Goal: Contribute content: Add original content to the website for others to see

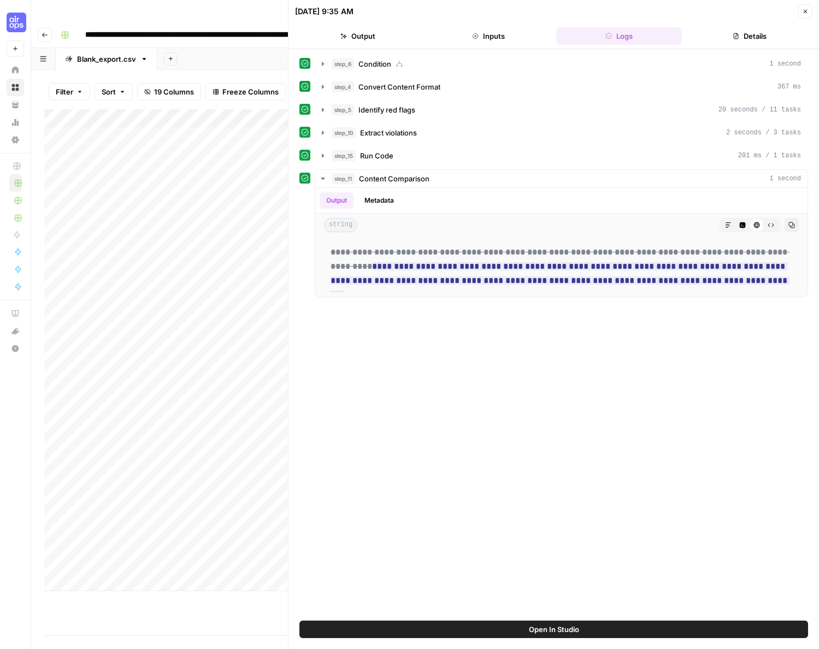
scroll to position [0, 198]
click at [805, 16] on button "Close" at bounding box center [805, 11] width 14 height 14
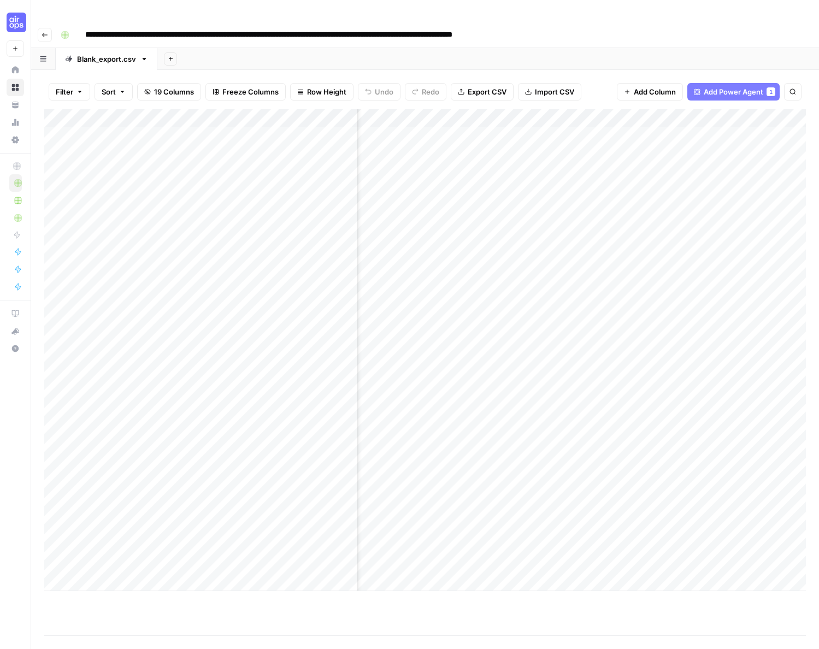
click at [406, 187] on div "Add Column" at bounding box center [425, 350] width 762 height 482
click at [430, 190] on div "Add Column" at bounding box center [425, 350] width 762 height 482
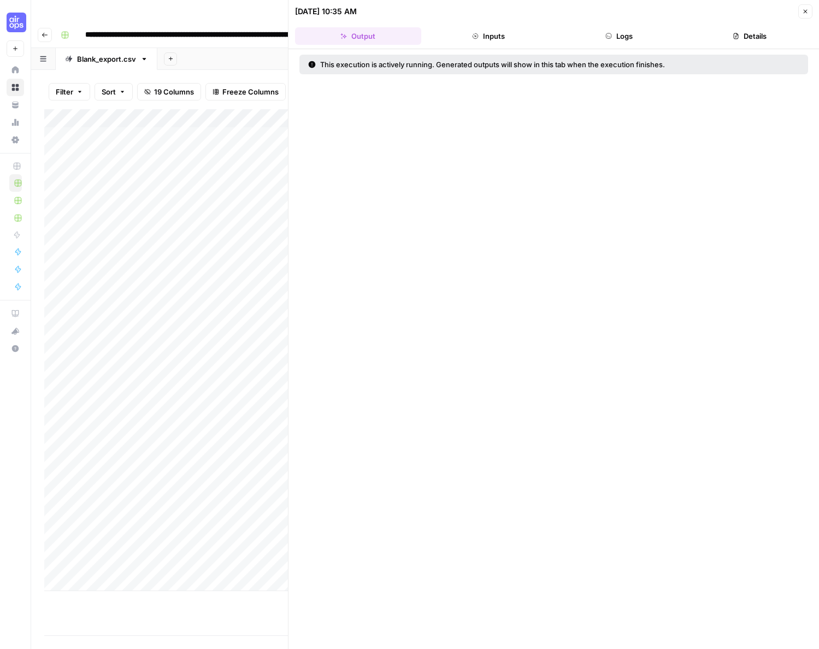
click at [619, 39] on button "Logs" at bounding box center [619, 35] width 126 height 17
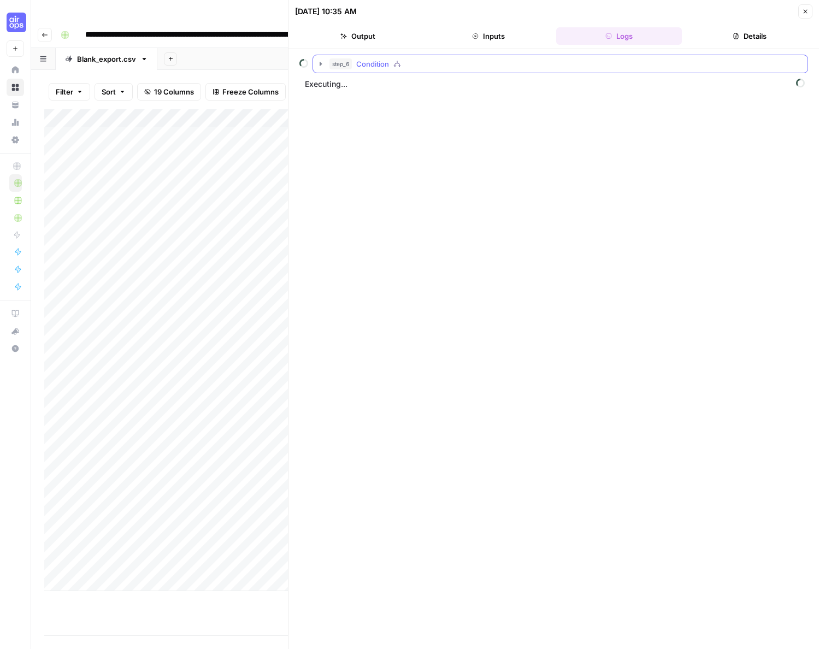
click at [320, 64] on icon "button" at bounding box center [321, 64] width 2 height 4
click at [341, 84] on icon "button" at bounding box center [345, 86] width 9 height 9
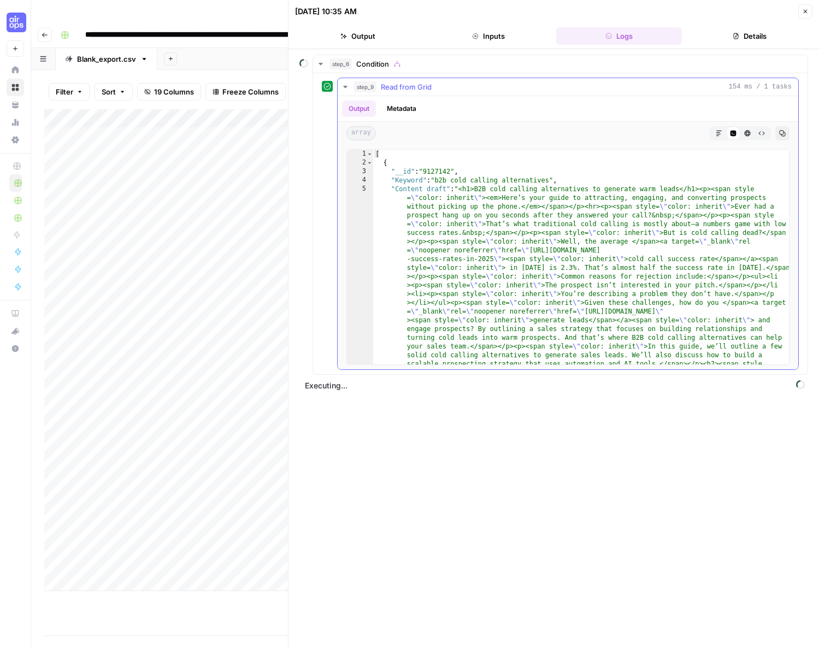
click at [349, 86] on icon "button" at bounding box center [345, 86] width 9 height 9
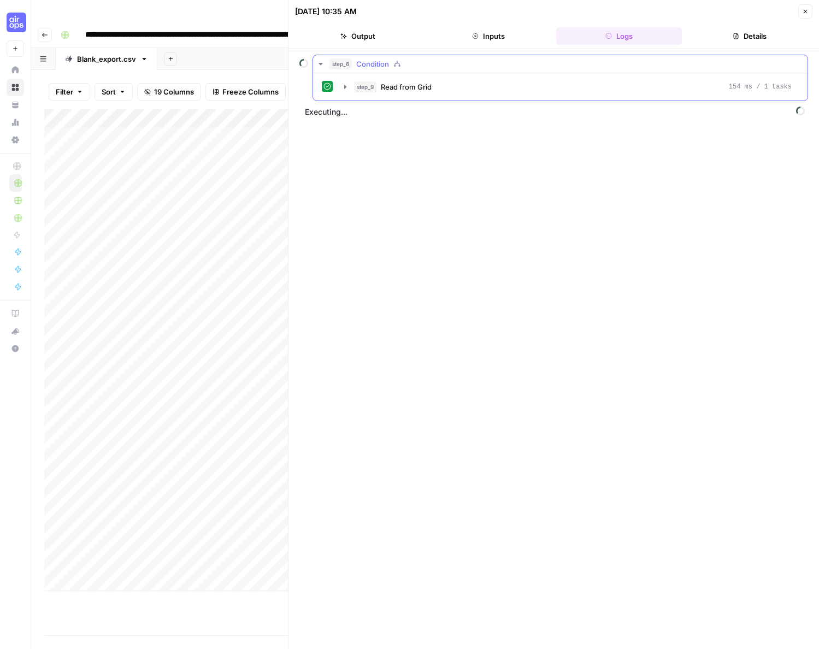
click at [321, 64] on icon "button" at bounding box center [321, 64] width 4 height 2
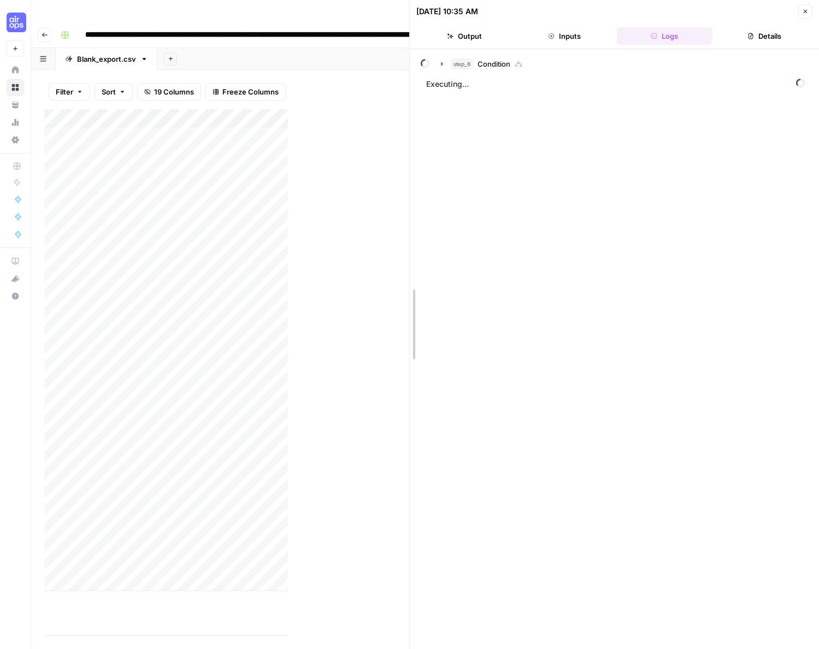
drag, startPoint x: 287, startPoint y: 30, endPoint x: 534, endPoint y: 30, distance: 246.4
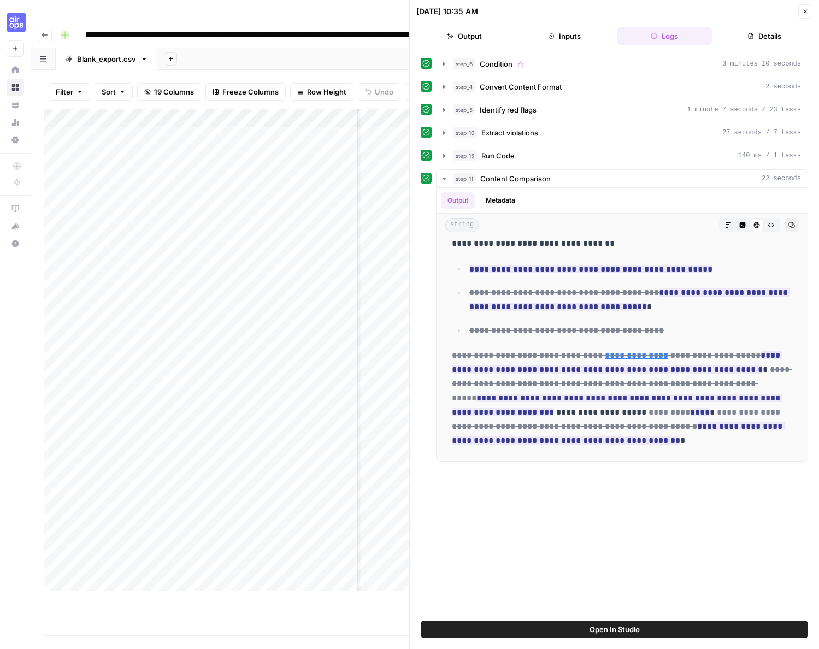
scroll to position [293, 0]
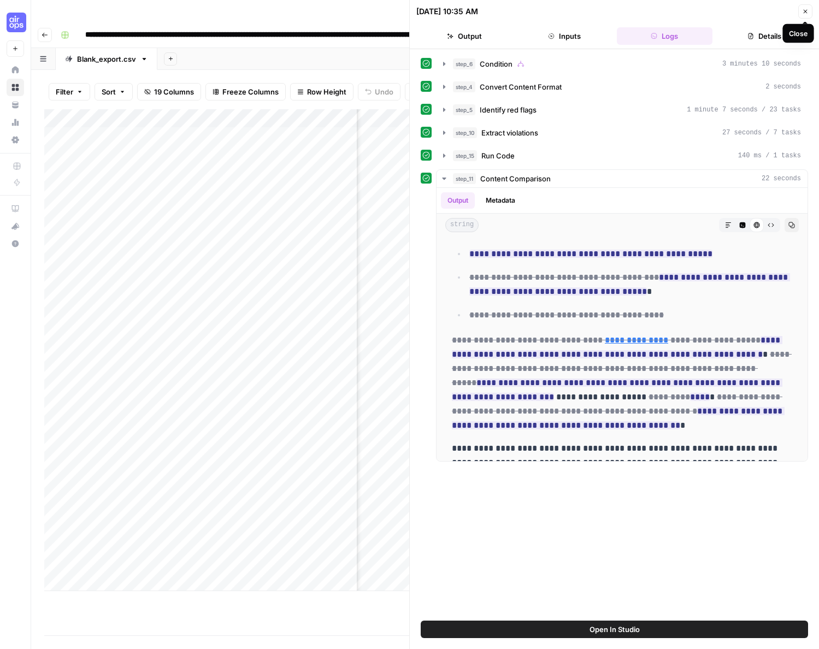
click at [807, 7] on button "Close" at bounding box center [805, 11] width 14 height 14
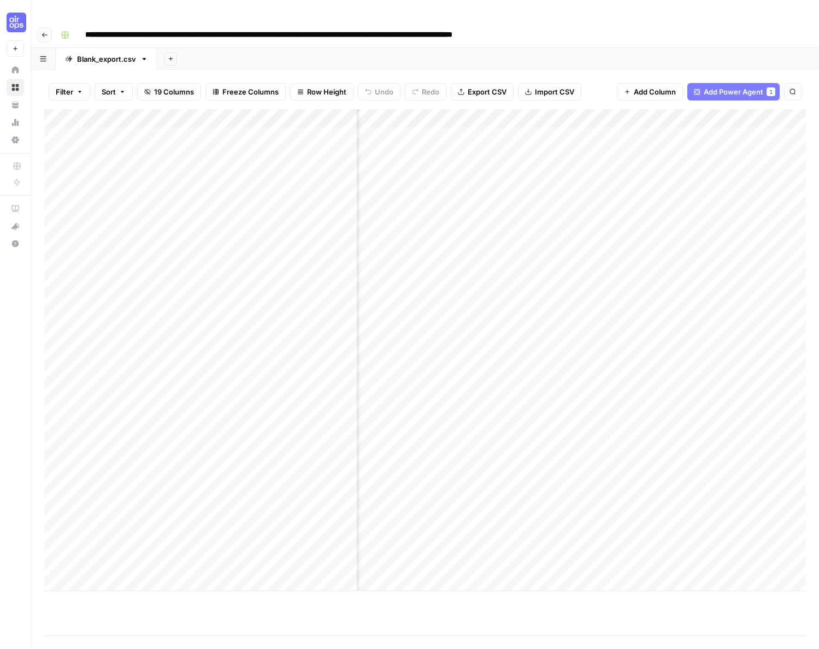
click at [528, 187] on div "Add Column" at bounding box center [425, 350] width 762 height 482
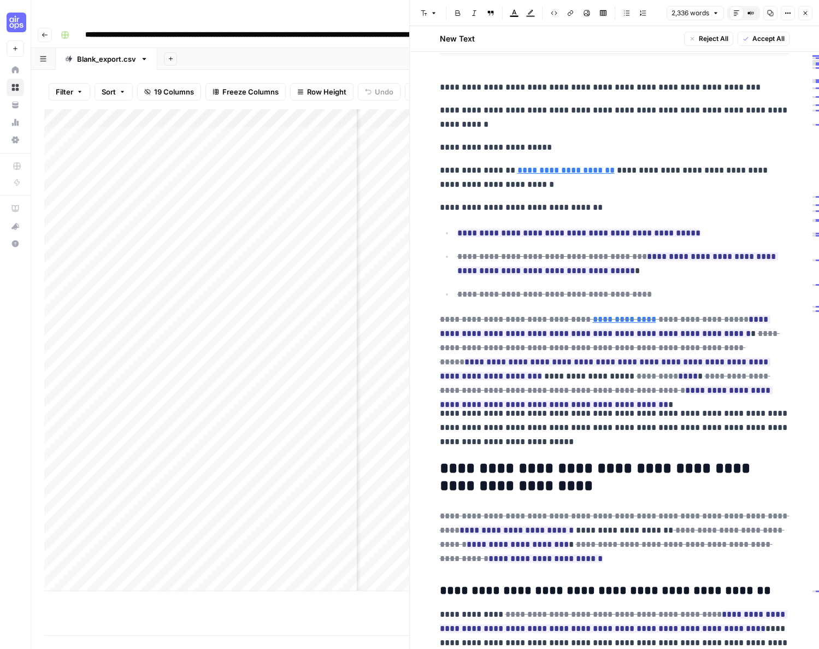
scroll to position [158, 0]
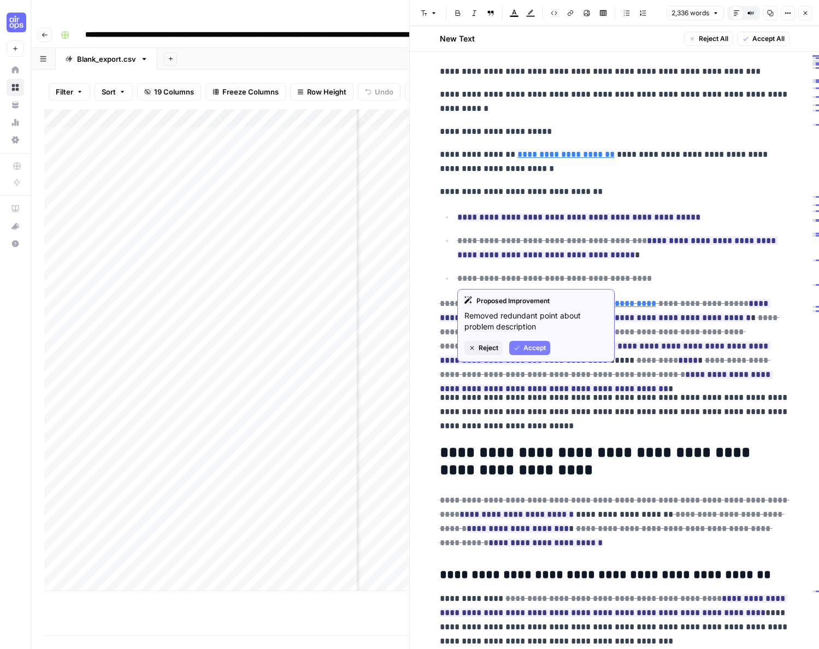
click at [481, 345] on span "Reject" at bounding box center [489, 348] width 20 height 10
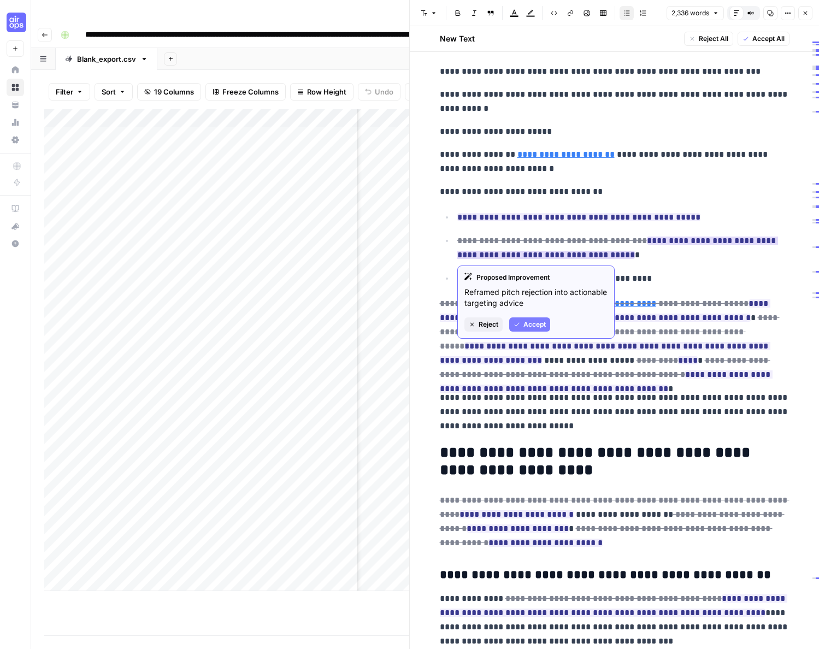
click at [487, 321] on span "Reject" at bounding box center [489, 325] width 20 height 10
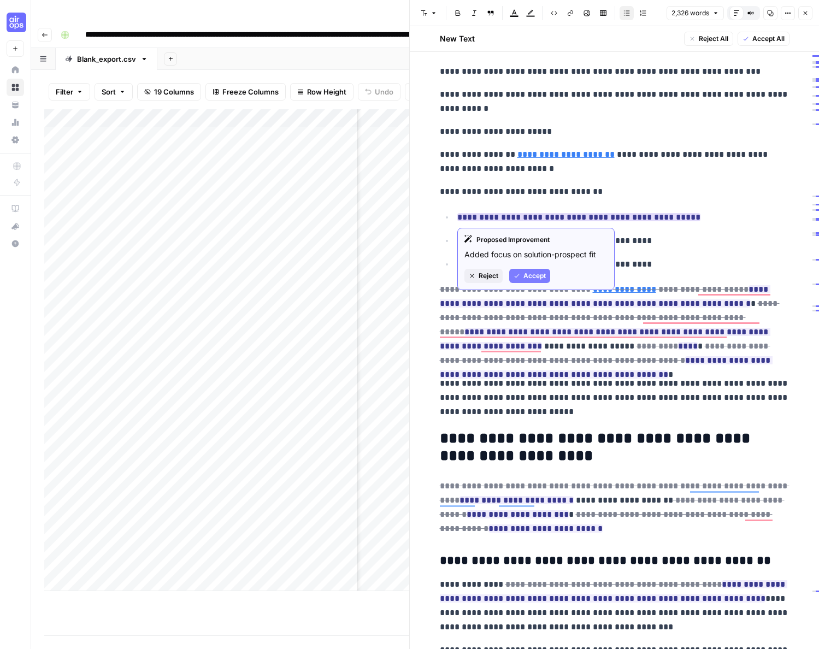
click at [490, 272] on span "Reject" at bounding box center [489, 276] width 20 height 10
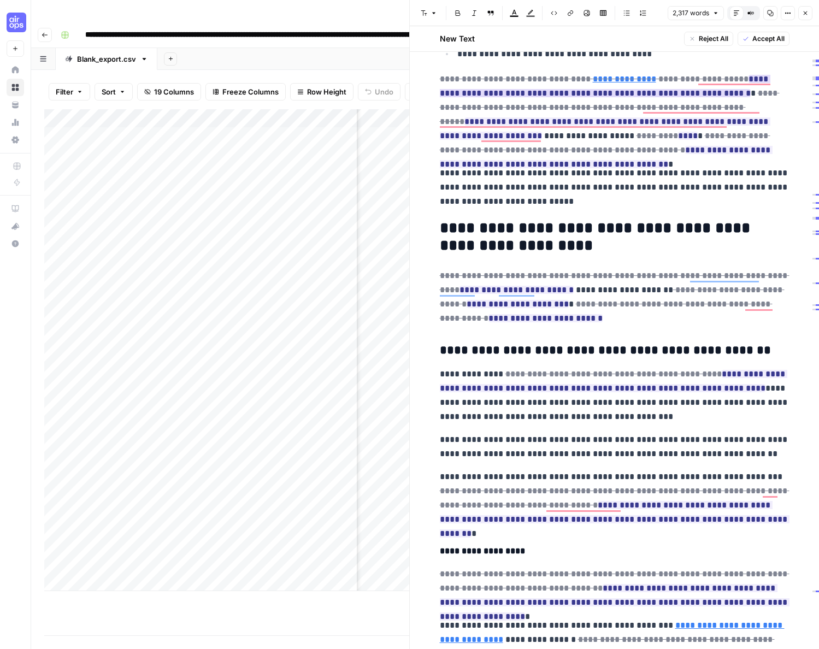
scroll to position [0, 0]
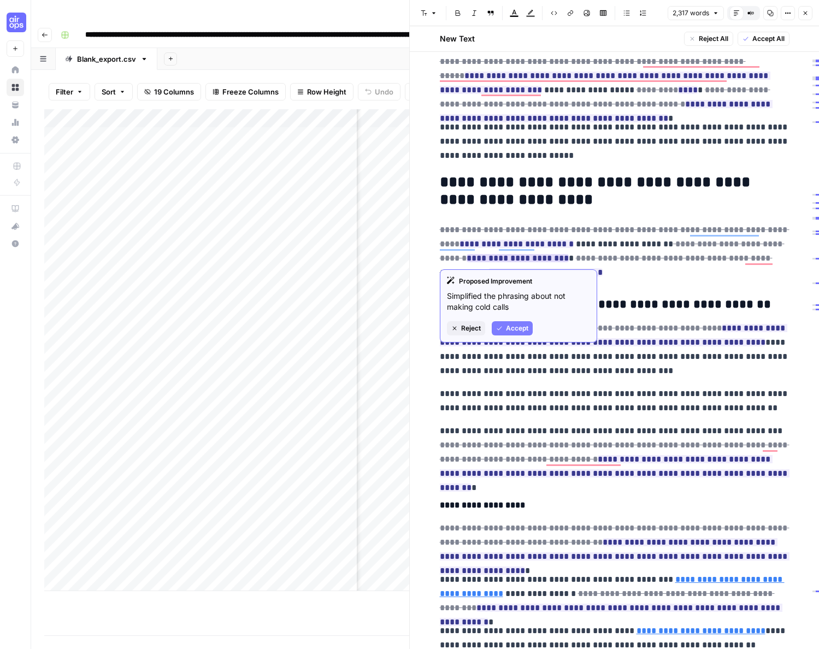
click at [465, 328] on span "Reject" at bounding box center [471, 328] width 20 height 10
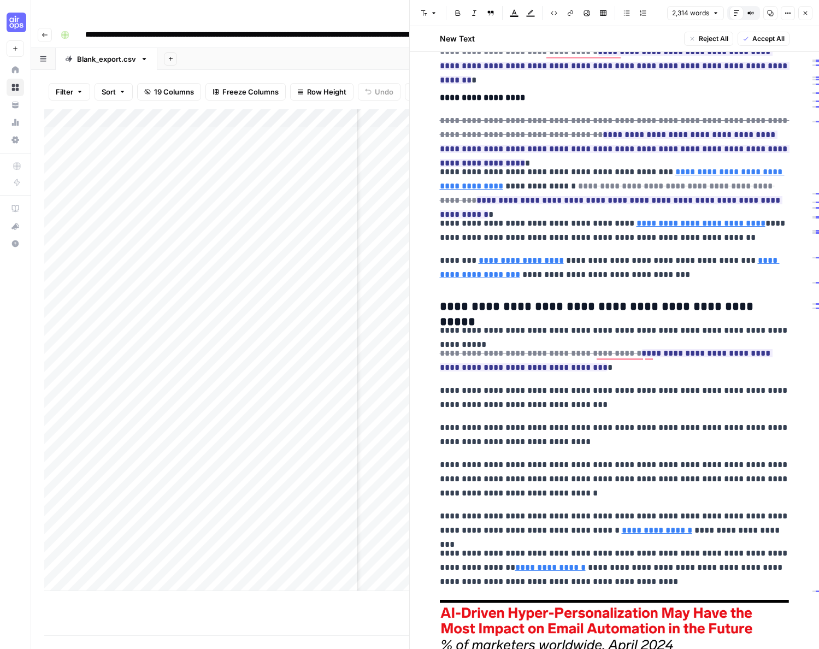
click at [445, 174] on p "**********" at bounding box center [615, 186] width 350 height 43
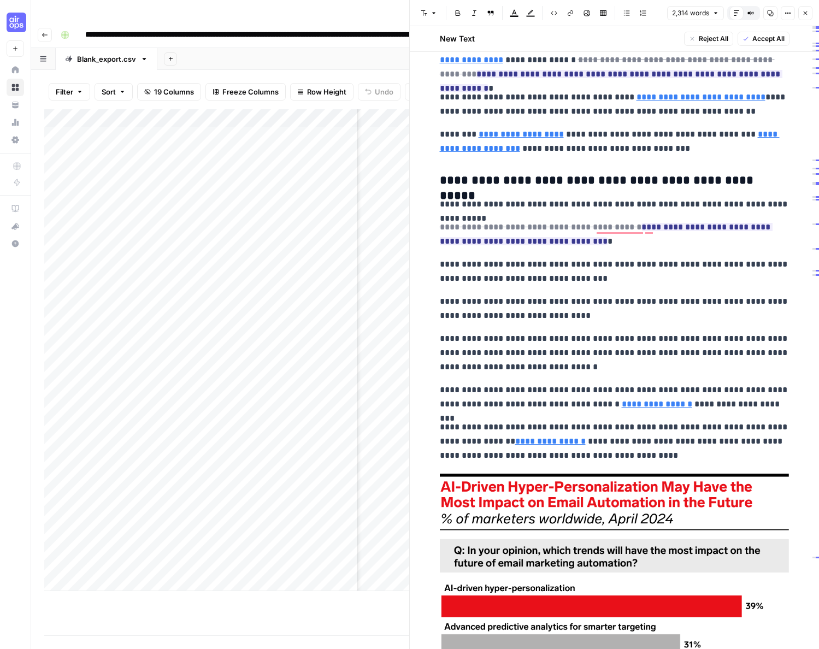
scroll to position [915, 0]
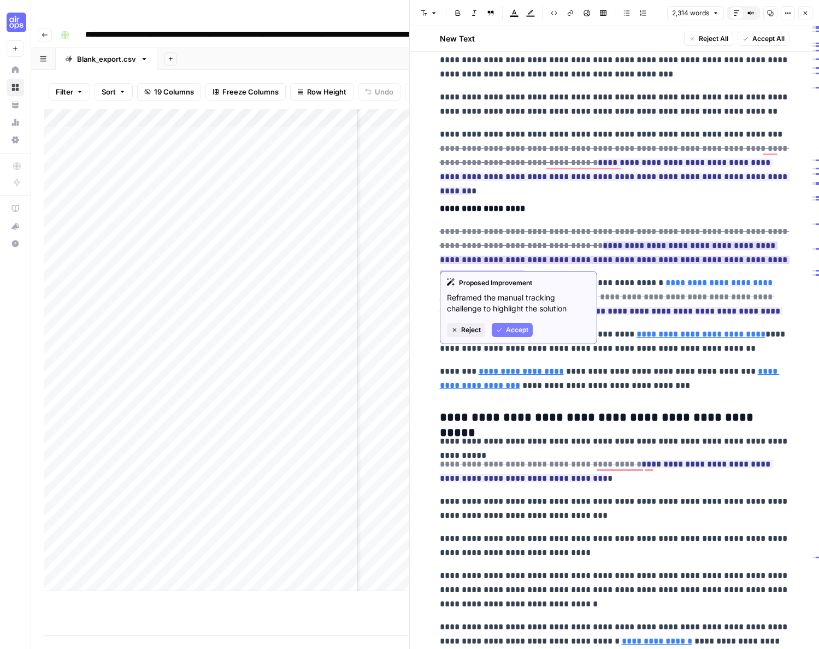
click at [466, 329] on span "Reject" at bounding box center [471, 330] width 20 height 10
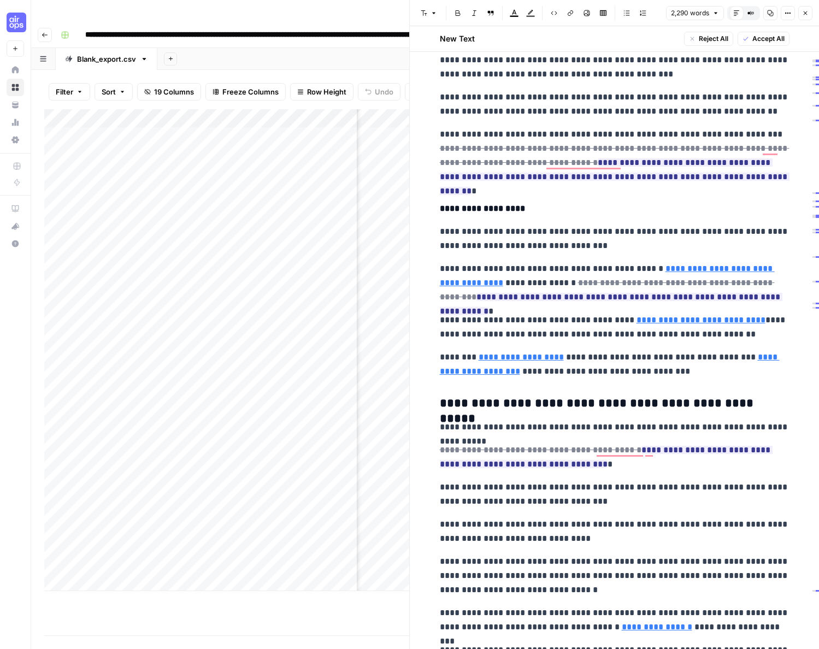
click at [448, 272] on p "**********" at bounding box center [615, 283] width 350 height 43
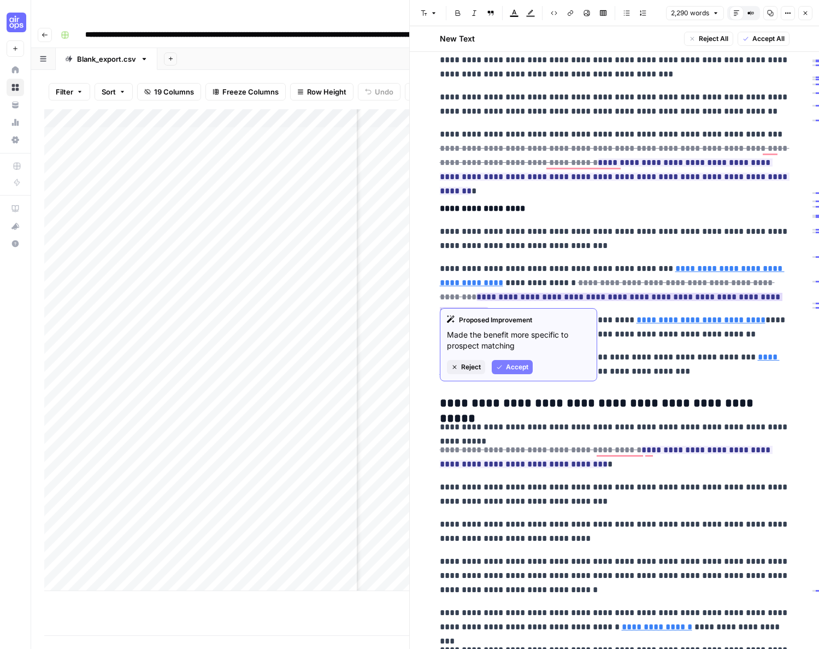
click at [514, 366] on span "Accept" at bounding box center [517, 367] width 22 height 10
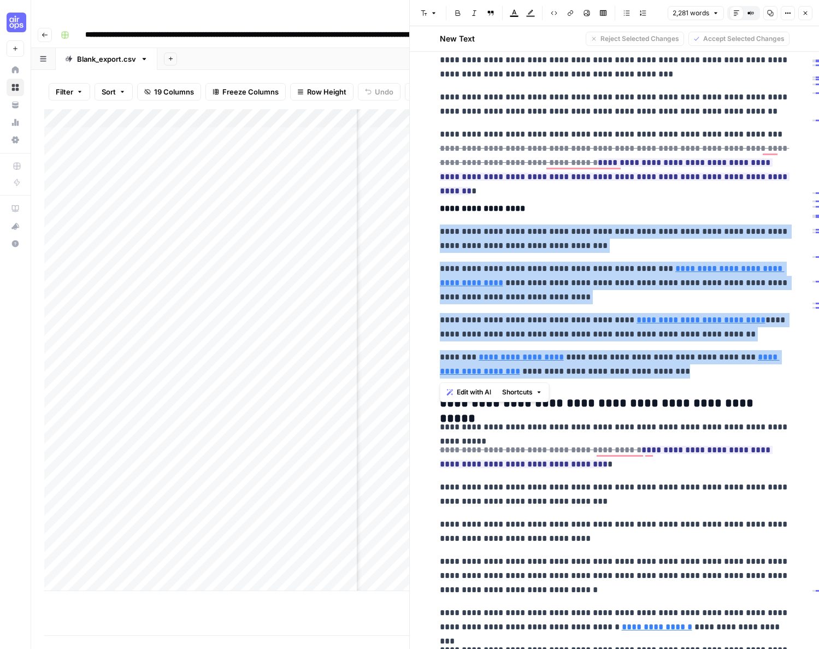
drag, startPoint x: 670, startPoint y: 370, endPoint x: 434, endPoint y: 235, distance: 271.4
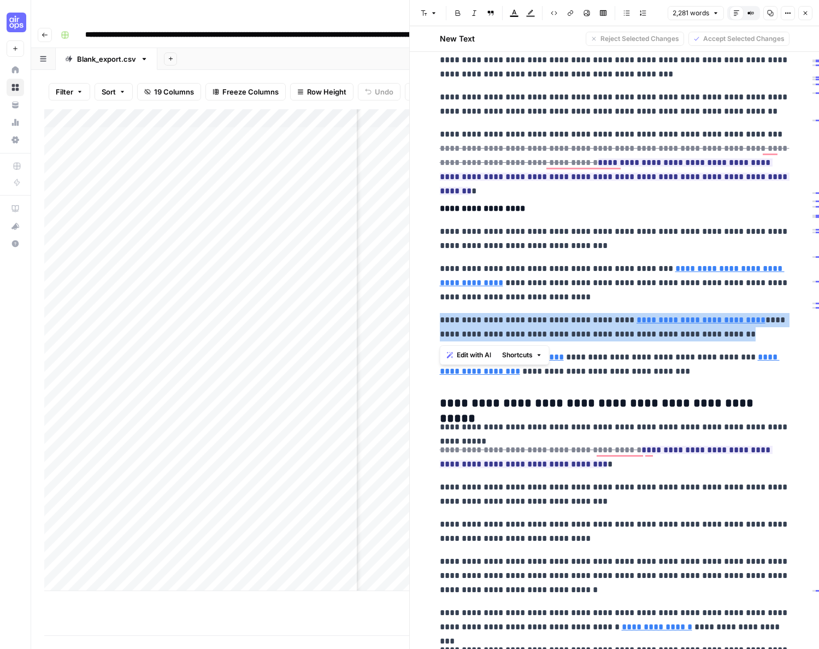
drag, startPoint x: 699, startPoint y: 338, endPoint x: 439, endPoint y: 324, distance: 260.4
copy p "**********"
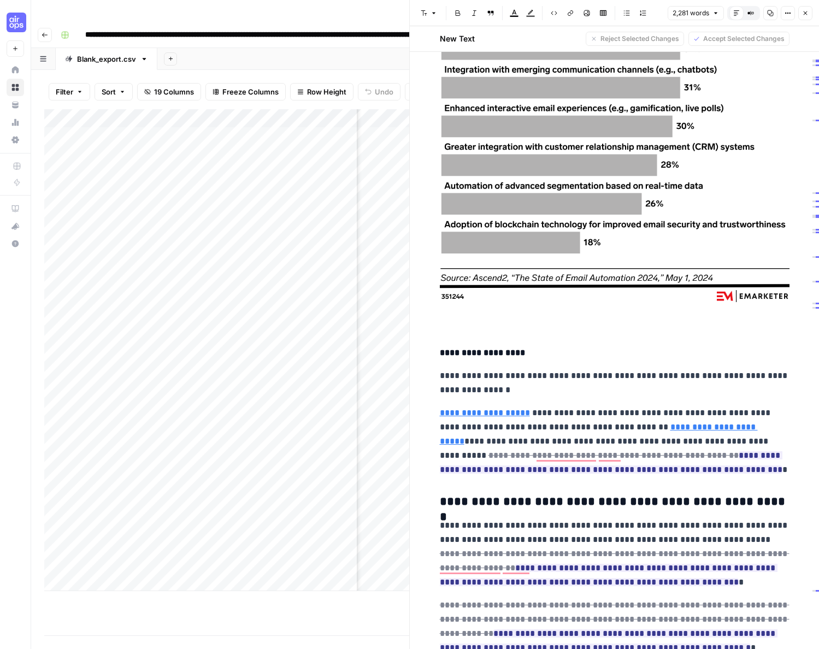
scroll to position [1564, 0]
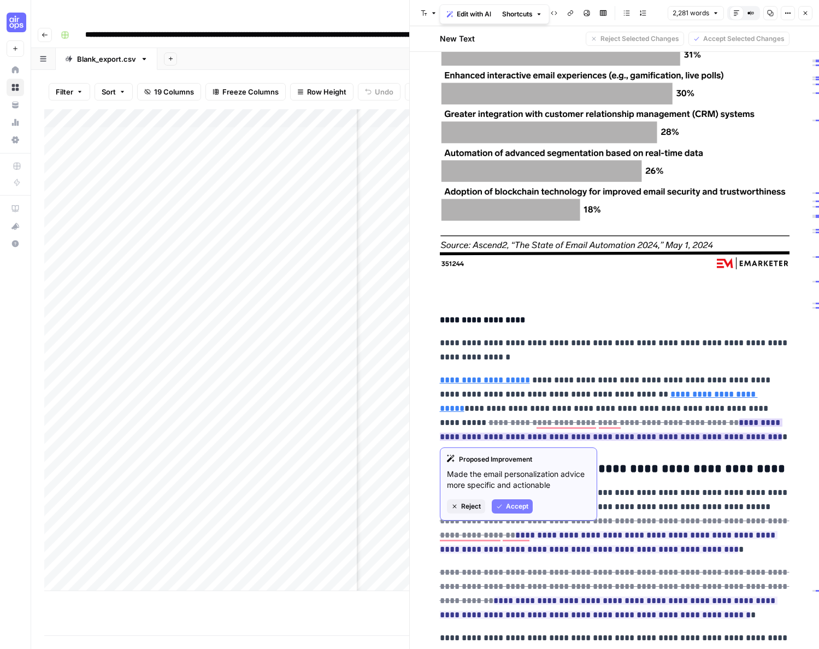
click at [507, 507] on span "Accept" at bounding box center [517, 507] width 22 height 10
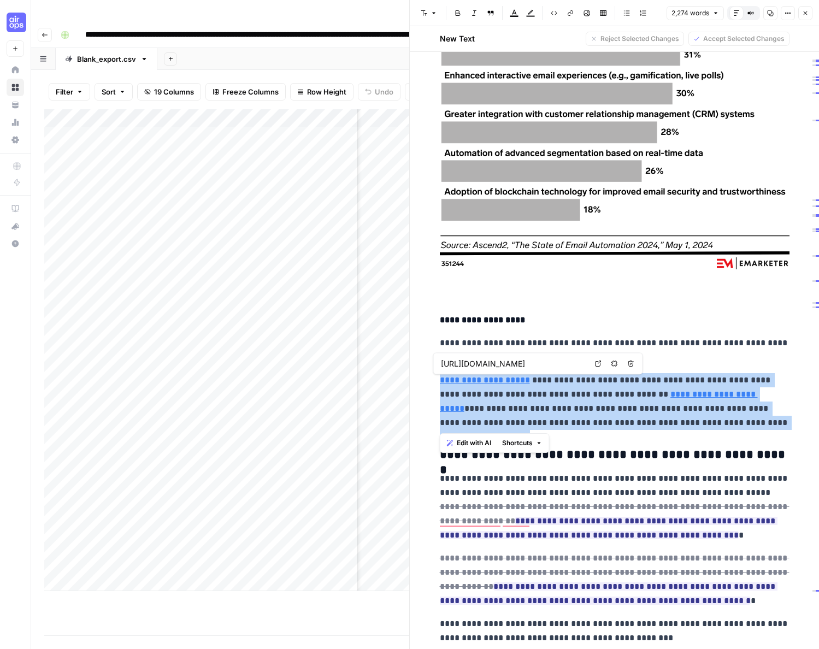
drag, startPoint x: 701, startPoint y: 422, endPoint x: 440, endPoint y: 382, distance: 264.1
click at [440, 382] on p "**********" at bounding box center [615, 401] width 350 height 57
copy p "**********"
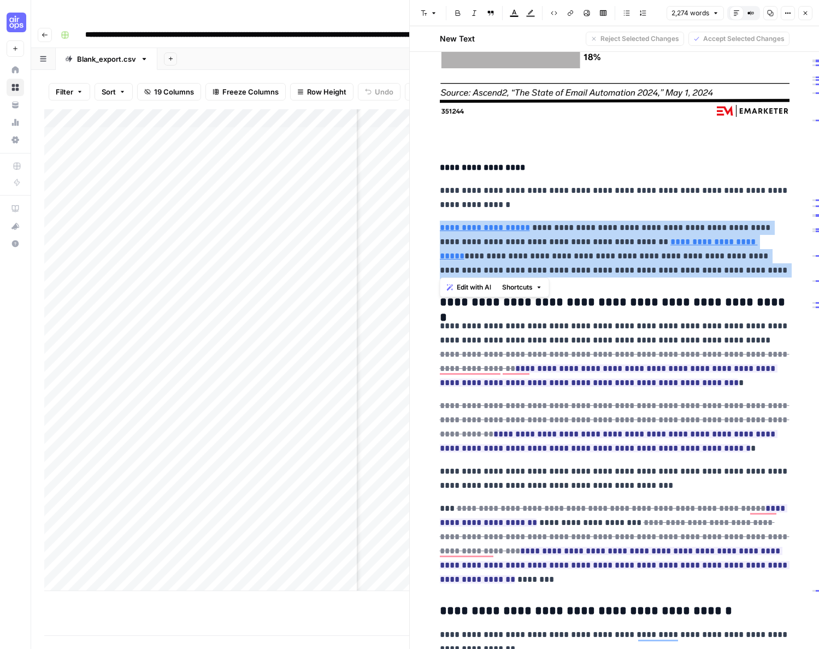
scroll to position [1723, 0]
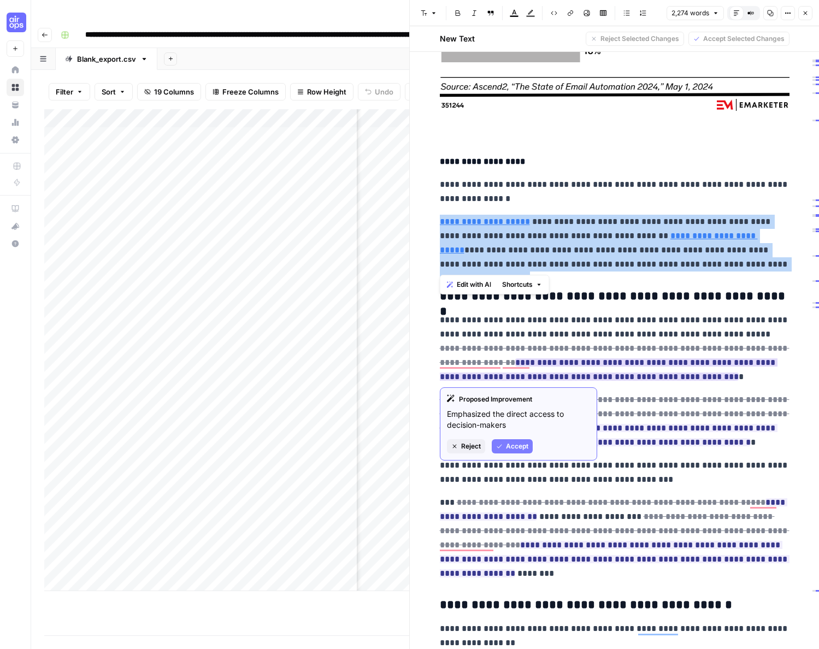
click at [518, 444] on span "Accept" at bounding box center [517, 446] width 22 height 10
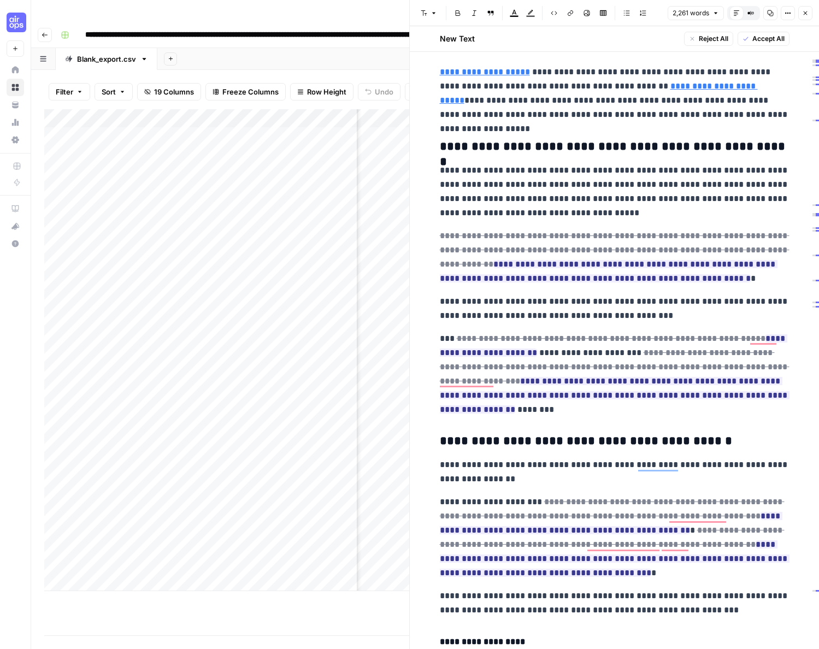
scroll to position [1910, 0]
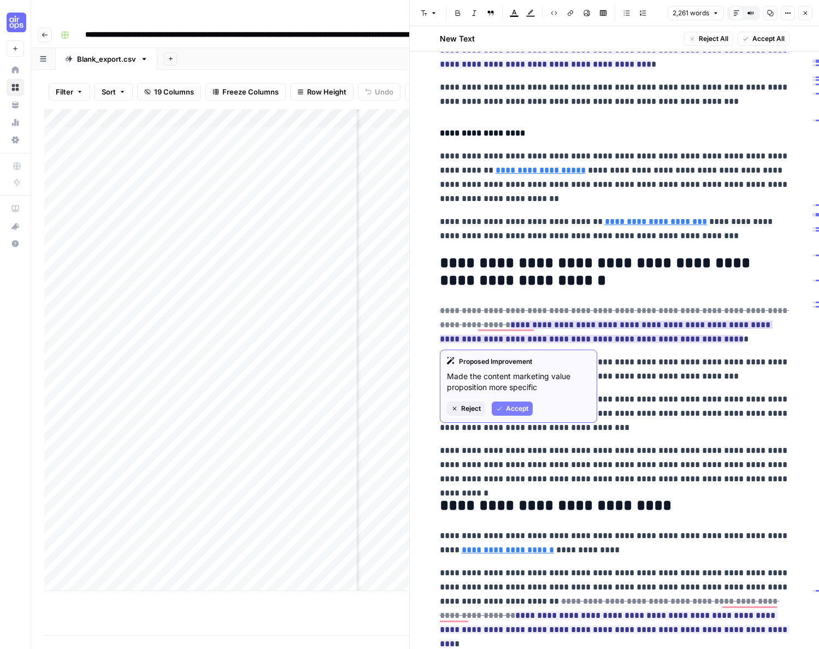
click at [471, 409] on span "Reject" at bounding box center [471, 409] width 20 height 10
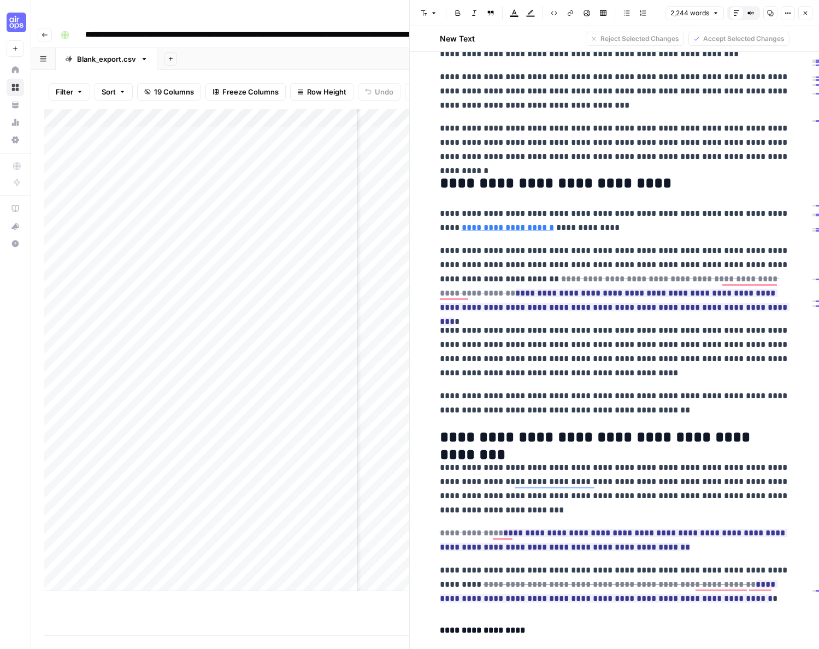
drag, startPoint x: 514, startPoint y: 281, endPoint x: 441, endPoint y: 255, distance: 76.5
click at [441, 255] on p "**********" at bounding box center [615, 279] width 350 height 71
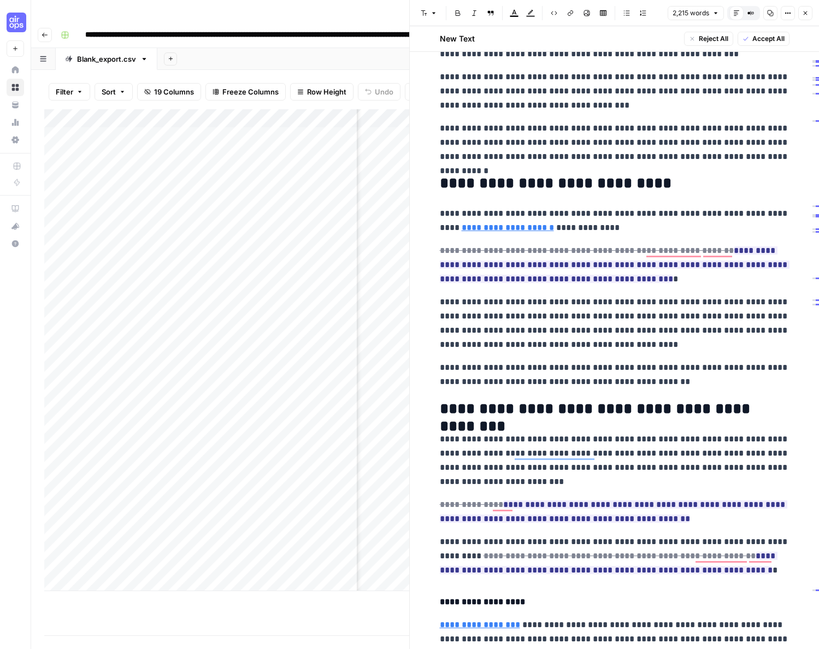
click at [672, 327] on p "**********" at bounding box center [615, 323] width 350 height 57
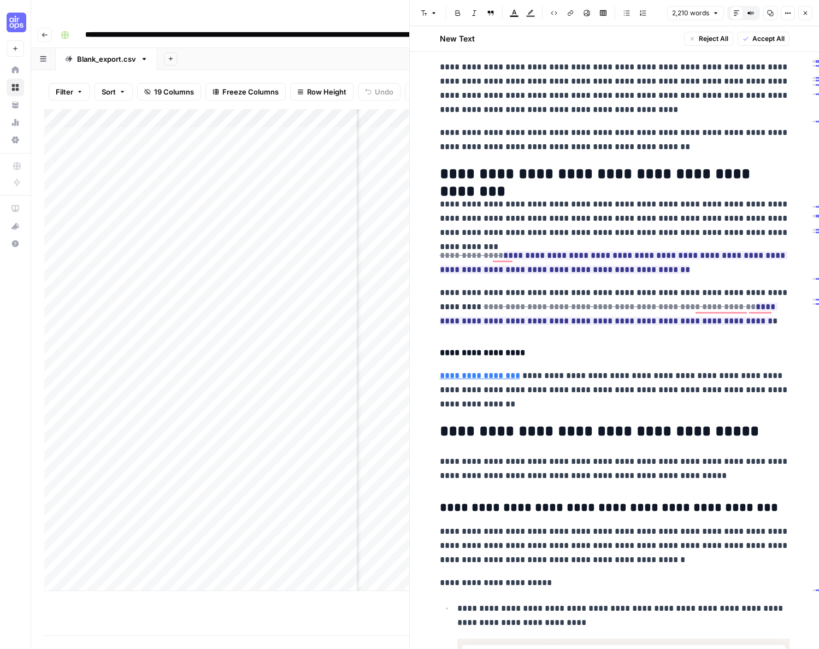
scroll to position [2931, 0]
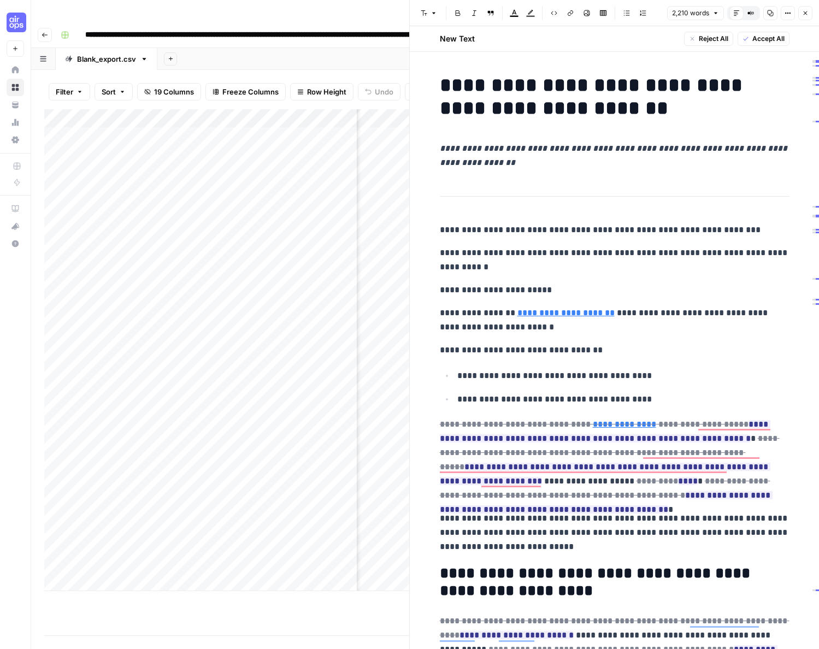
scroll to position [3792, 0]
